Goal: Task Accomplishment & Management: Manage account settings

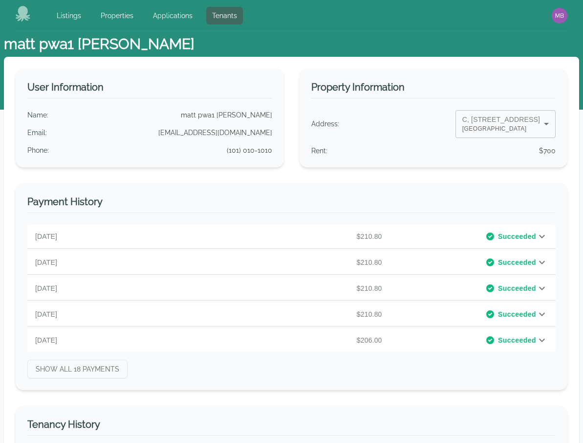
select select "*"
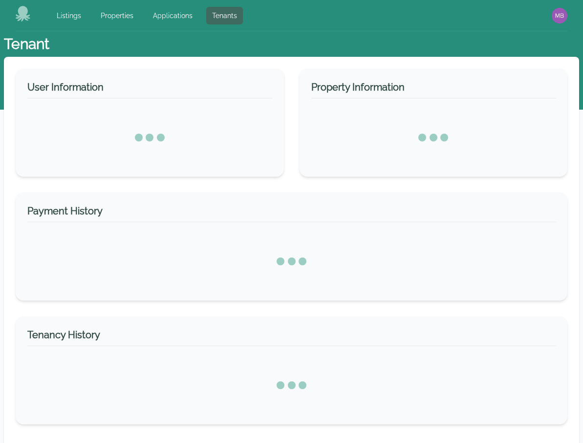
select select "*"
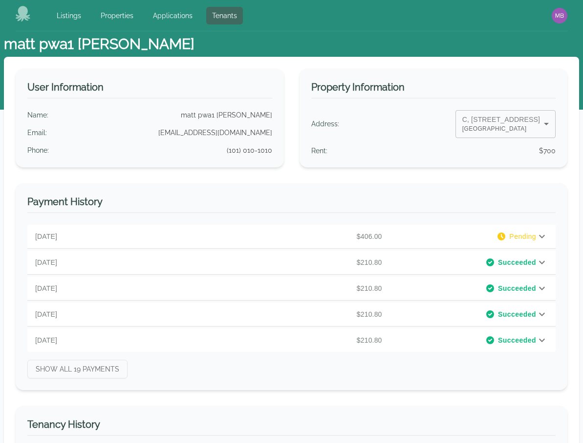
click at [500, 127] on body "Listings Properties Applications Tenants Open main menu Open user menu matt pwa…" at bounding box center [291, 221] width 583 height 443
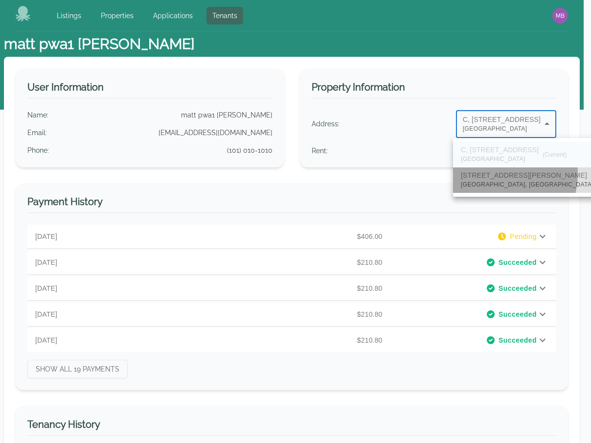
click at [491, 174] on p "109, 14393 Montgomery Road Lot" at bounding box center [538, 175] width 154 height 10
type input "**"
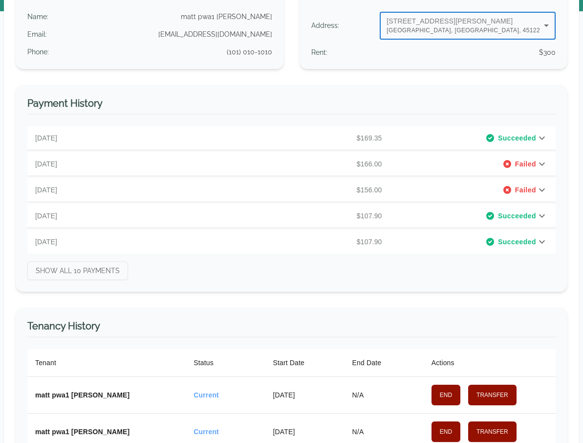
scroll to position [235, 0]
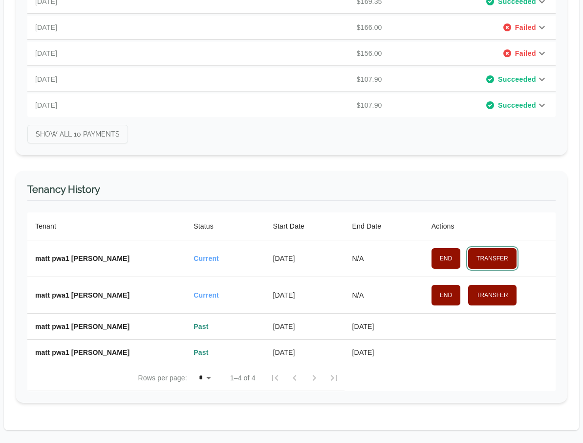
click at [507, 260] on button "Transfer" at bounding box center [493, 258] width 48 height 21
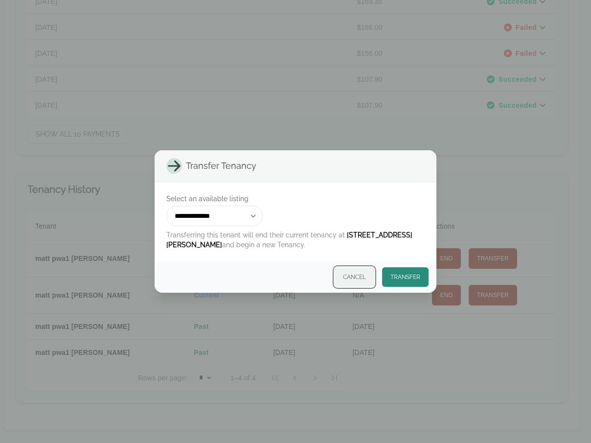
click at [351, 277] on button "Cancel" at bounding box center [355, 277] width 40 height 20
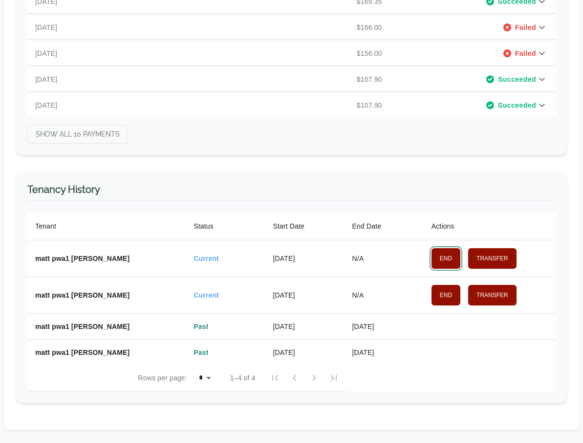
click at [446, 261] on button "End" at bounding box center [446, 258] width 29 height 21
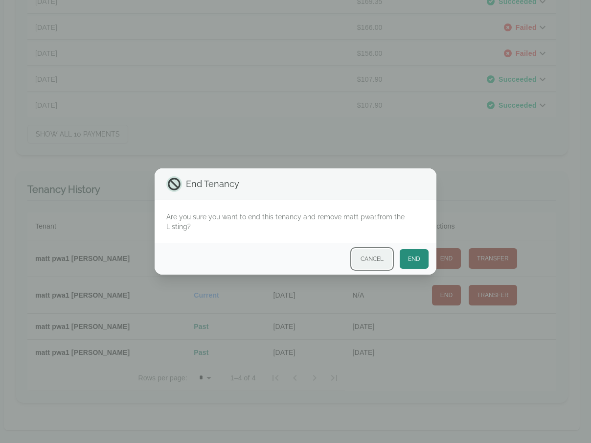
click at [361, 258] on button "Cancel" at bounding box center [372, 259] width 40 height 20
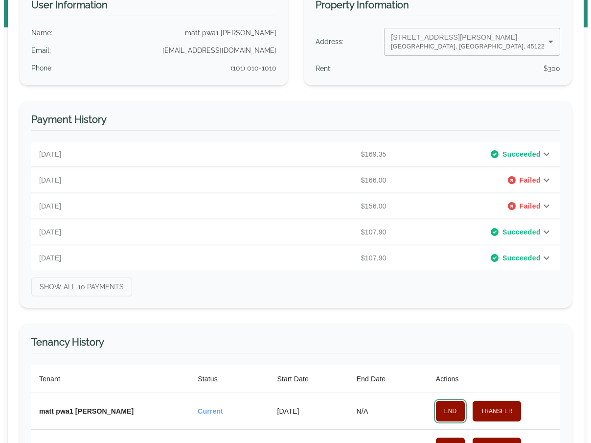
scroll to position [0, 0]
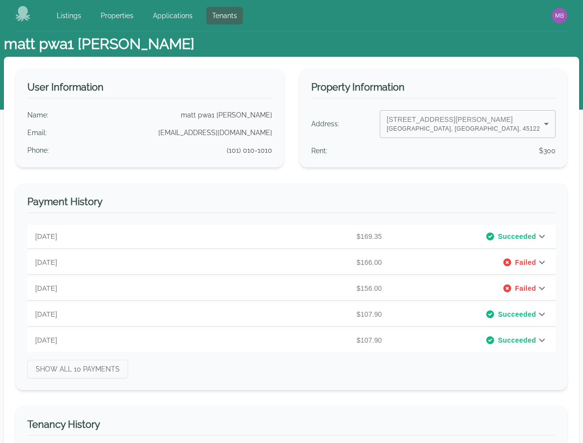
click at [20, 20] on icon at bounding box center [23, 14] width 15 height 16
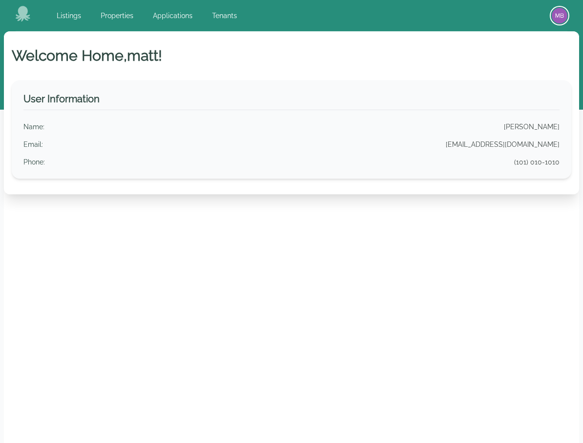
click at [557, 14] on img "button" at bounding box center [560, 16] width 16 height 16
click at [488, 55] on button "Sign out" at bounding box center [521, 54] width 94 height 18
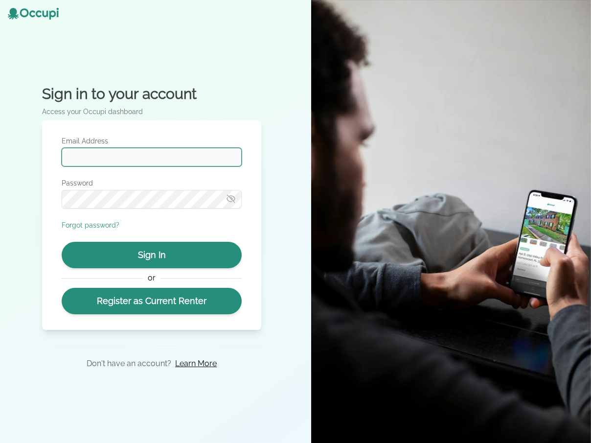
click at [129, 155] on input "Email Address" at bounding box center [152, 157] width 180 height 19
type input "**********"
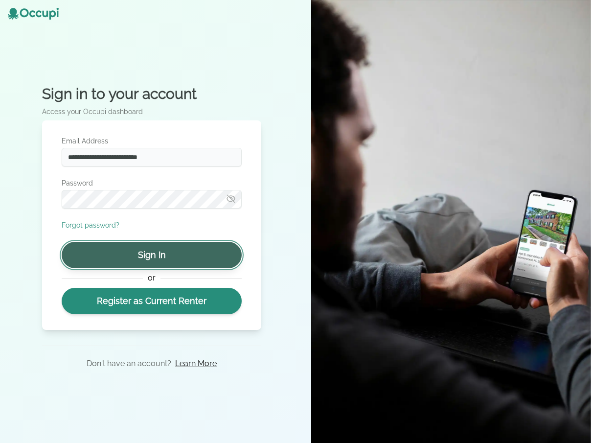
click at [155, 265] on button "Sign In" at bounding box center [152, 255] width 180 height 26
